Goal: Task Accomplishment & Management: Manage account settings

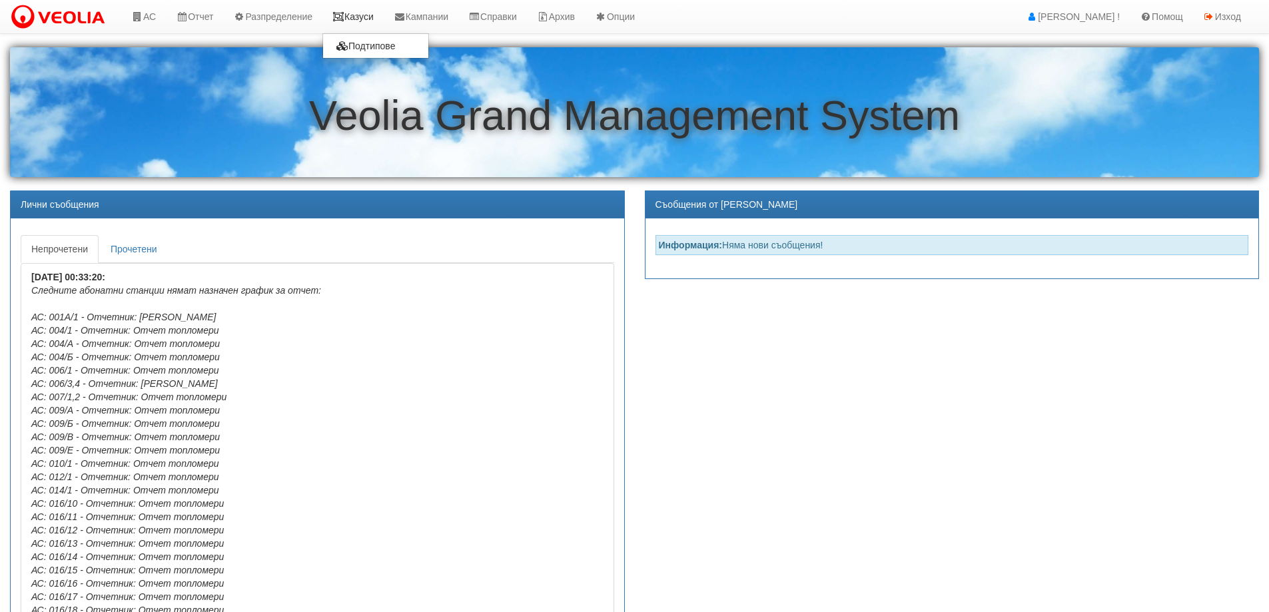
click at [360, 11] on link "Казуси" at bounding box center [352, 16] width 61 height 33
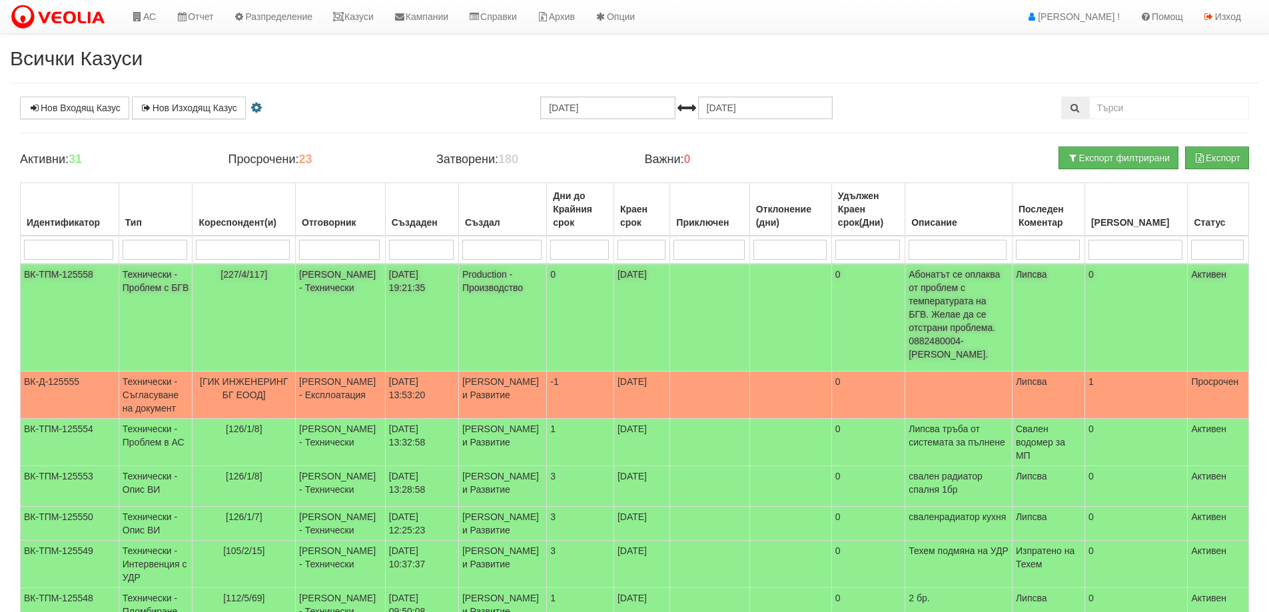
click at [255, 274] on span "[227/4/117]" at bounding box center [243, 274] width 47 height 11
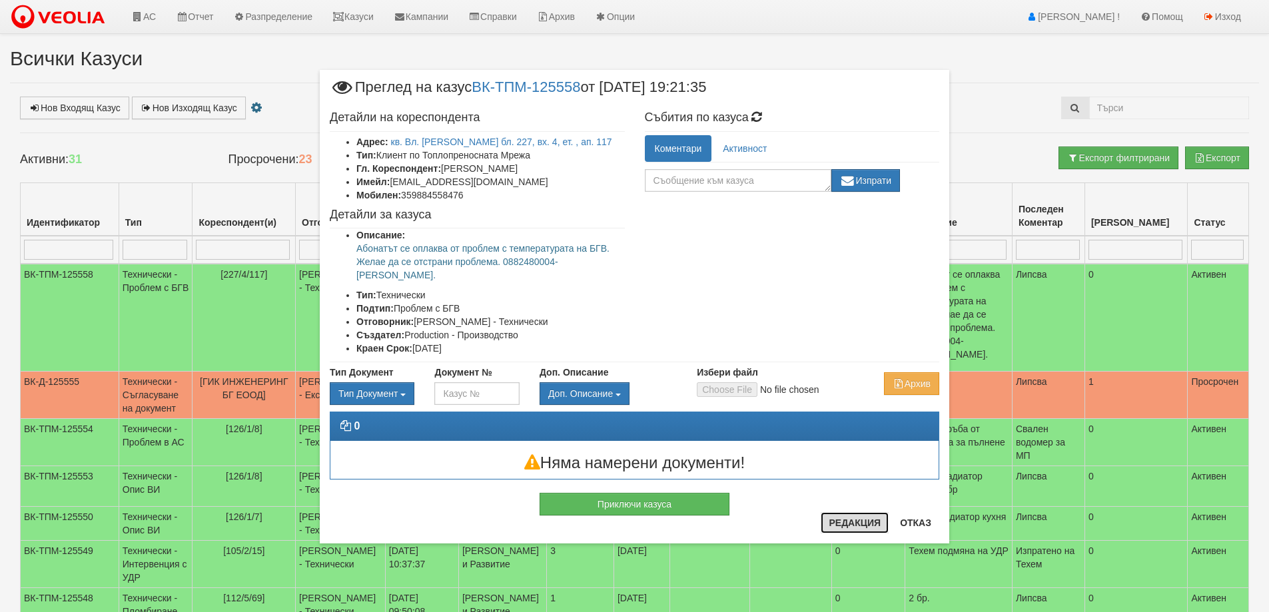
click at [852, 522] on button "Редакция" at bounding box center [855, 522] width 68 height 21
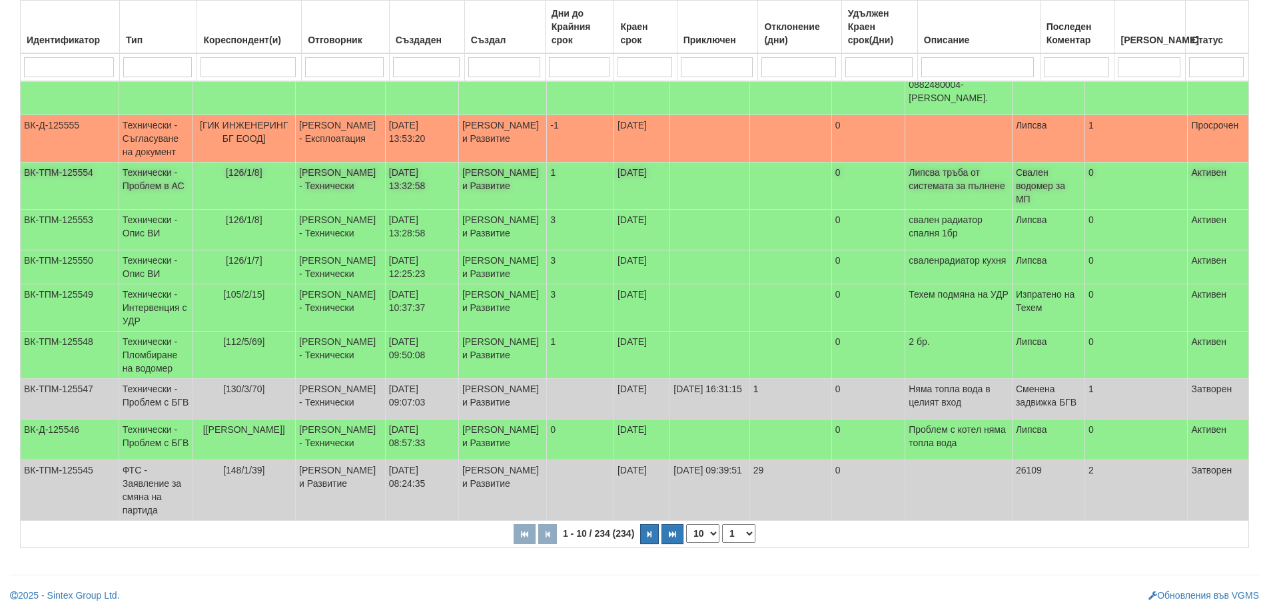
scroll to position [383, 0]
click at [655, 532] on button "button" at bounding box center [649, 534] width 19 height 20
select select "2"
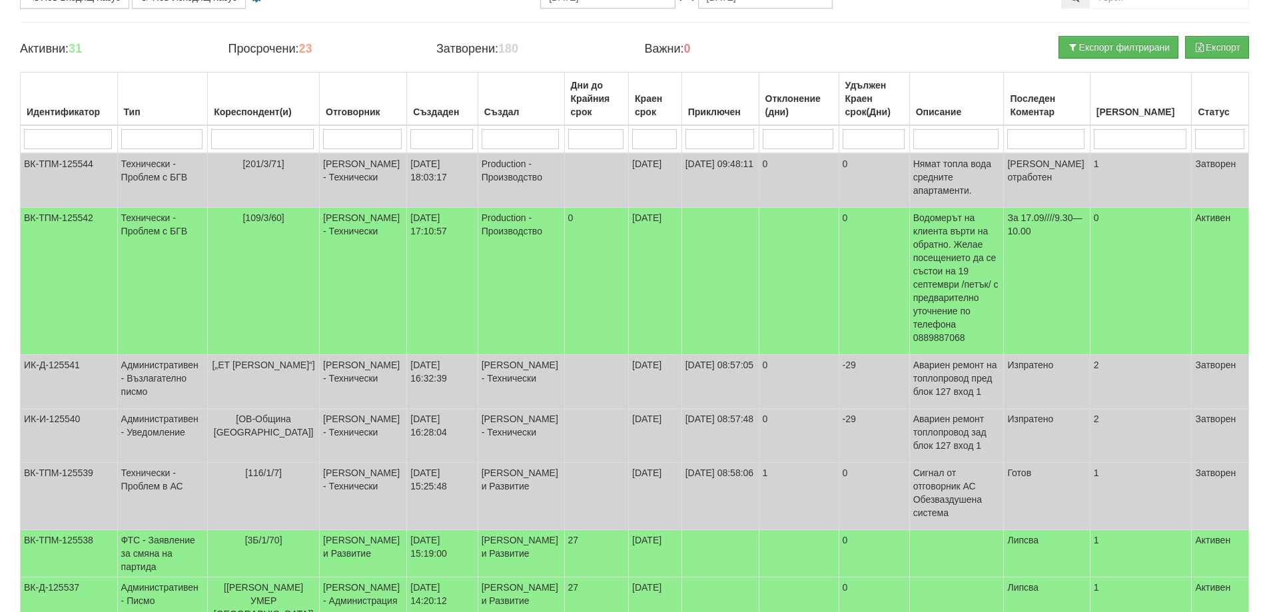
scroll to position [70, 0]
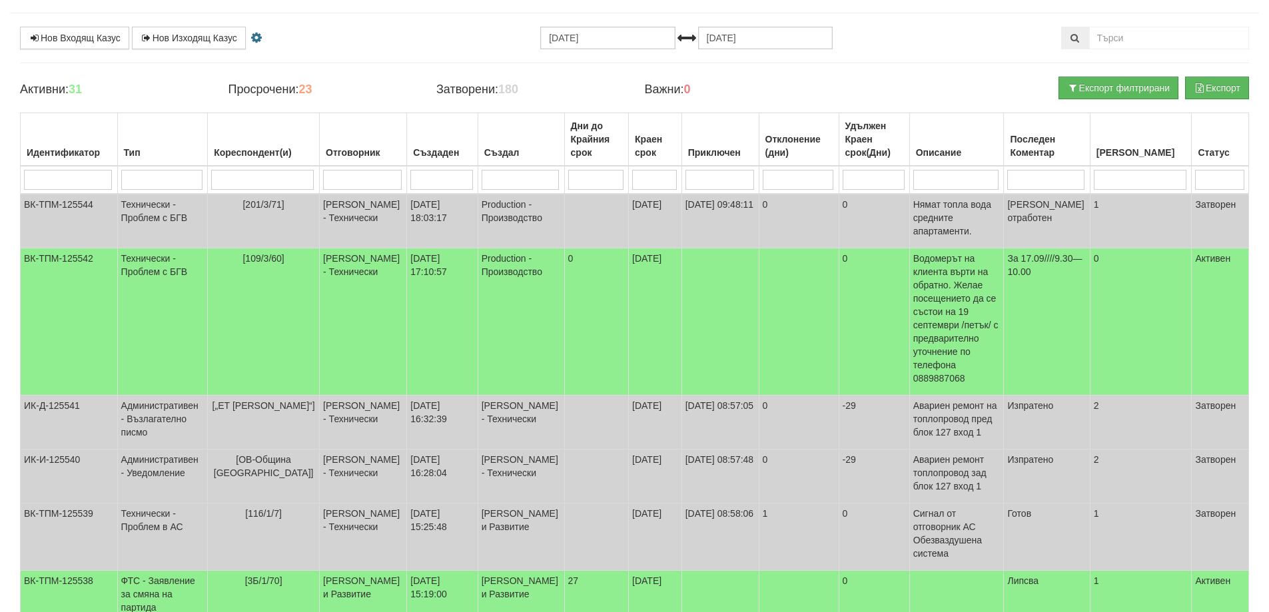
click at [262, 185] on input "search" at bounding box center [262, 180] width 103 height 20
type input "025"
select select "1"
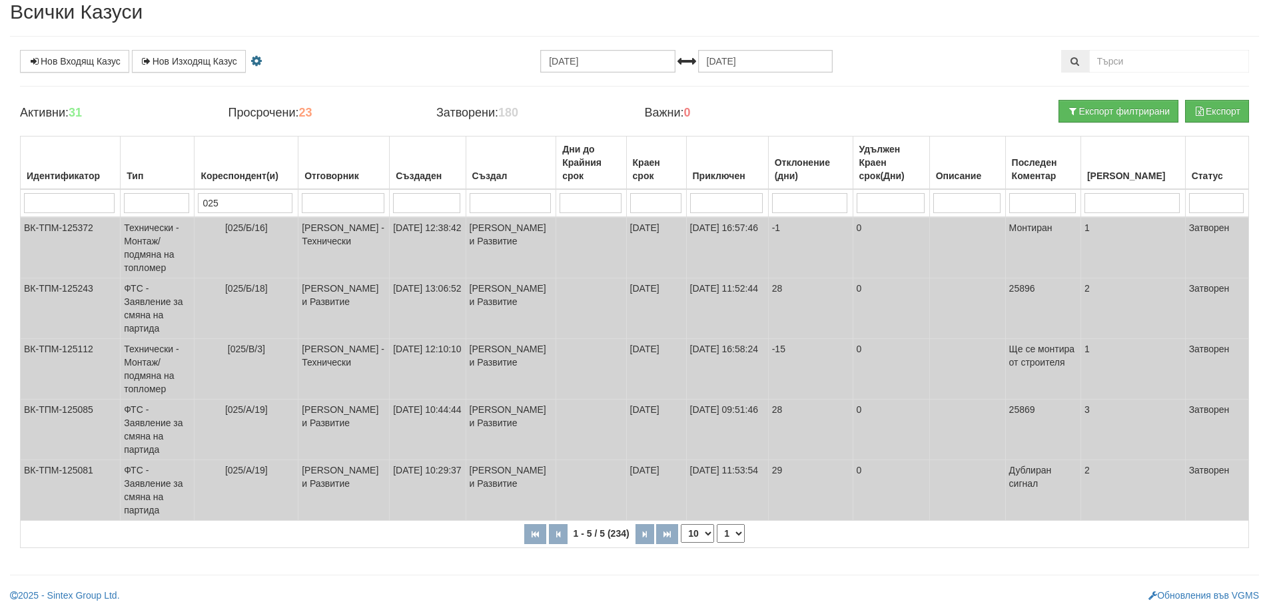
scroll to position [47, 0]
type input "025"
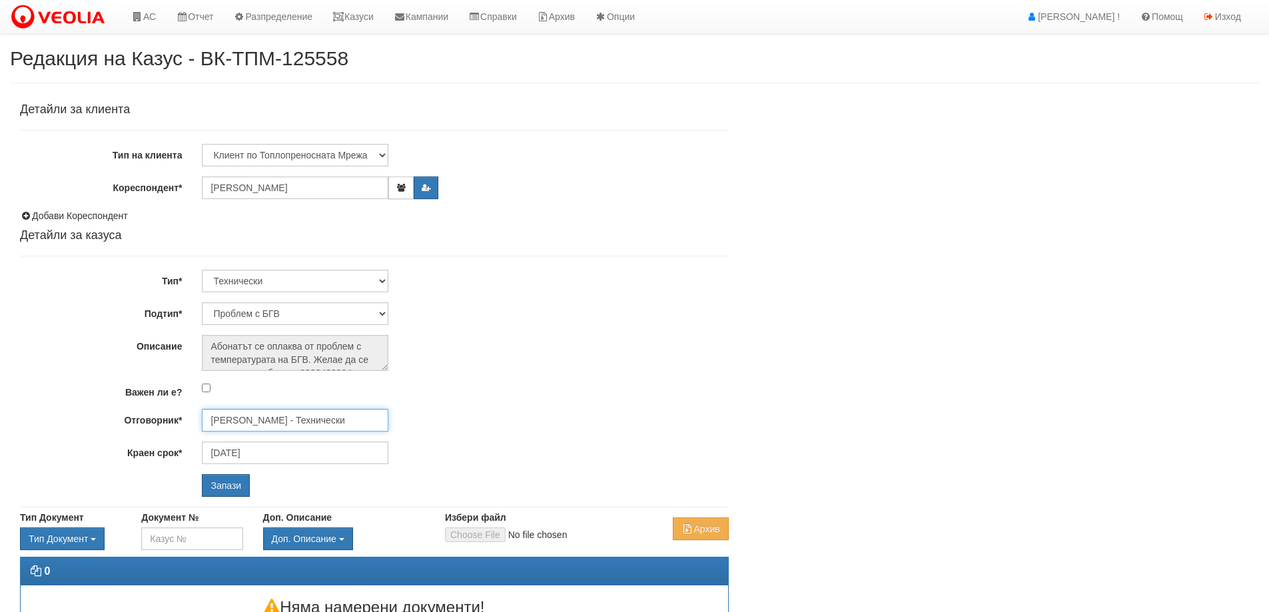
click at [296, 412] on input "[PERSON_NAME] - Технически" at bounding box center [295, 420] width 187 height 23
click at [299, 438] on div "Бойко Петков - Технически" at bounding box center [582, 441] width 759 height 17
type input "[PERSON_NAME] - Технически"
click at [226, 484] on input "Запази" at bounding box center [226, 485] width 48 height 23
